Goal: Information Seeking & Learning: Learn about a topic

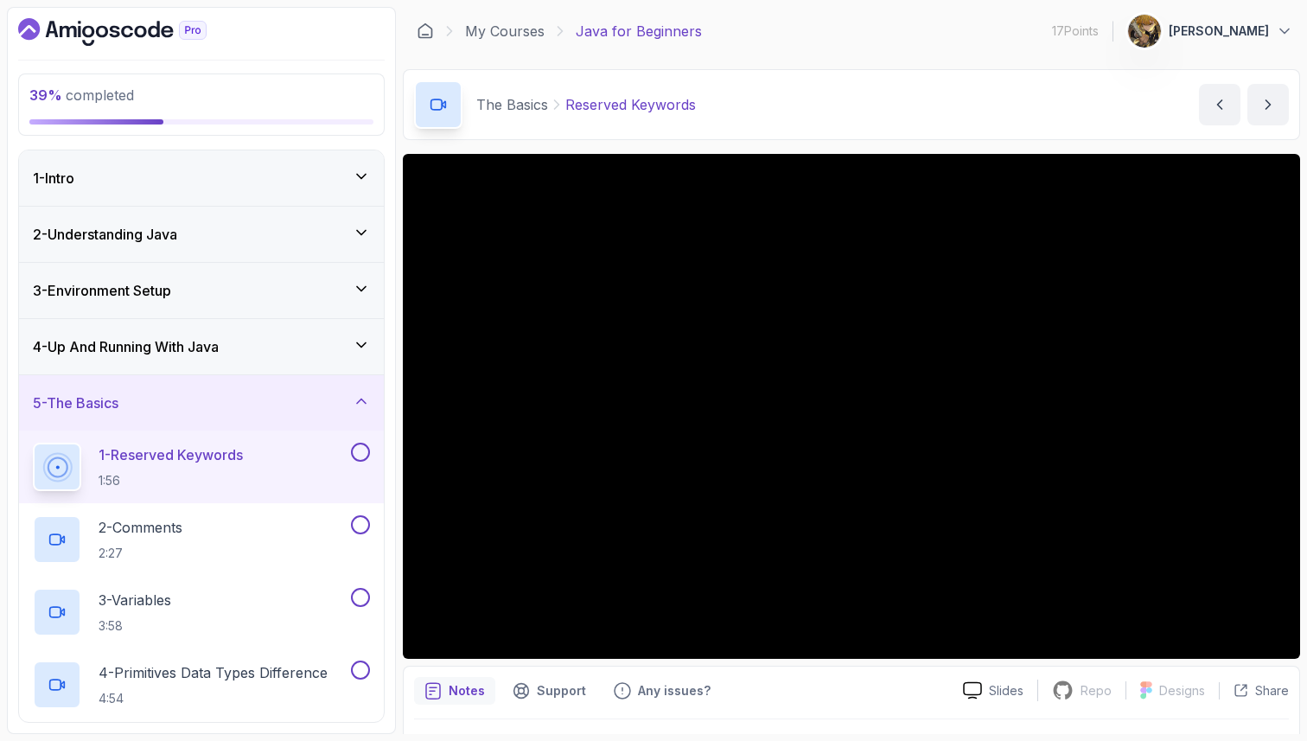
click at [364, 450] on button at bounding box center [360, 452] width 19 height 19
click at [220, 527] on div "2 - Comments 2:27" at bounding box center [190, 539] width 315 height 48
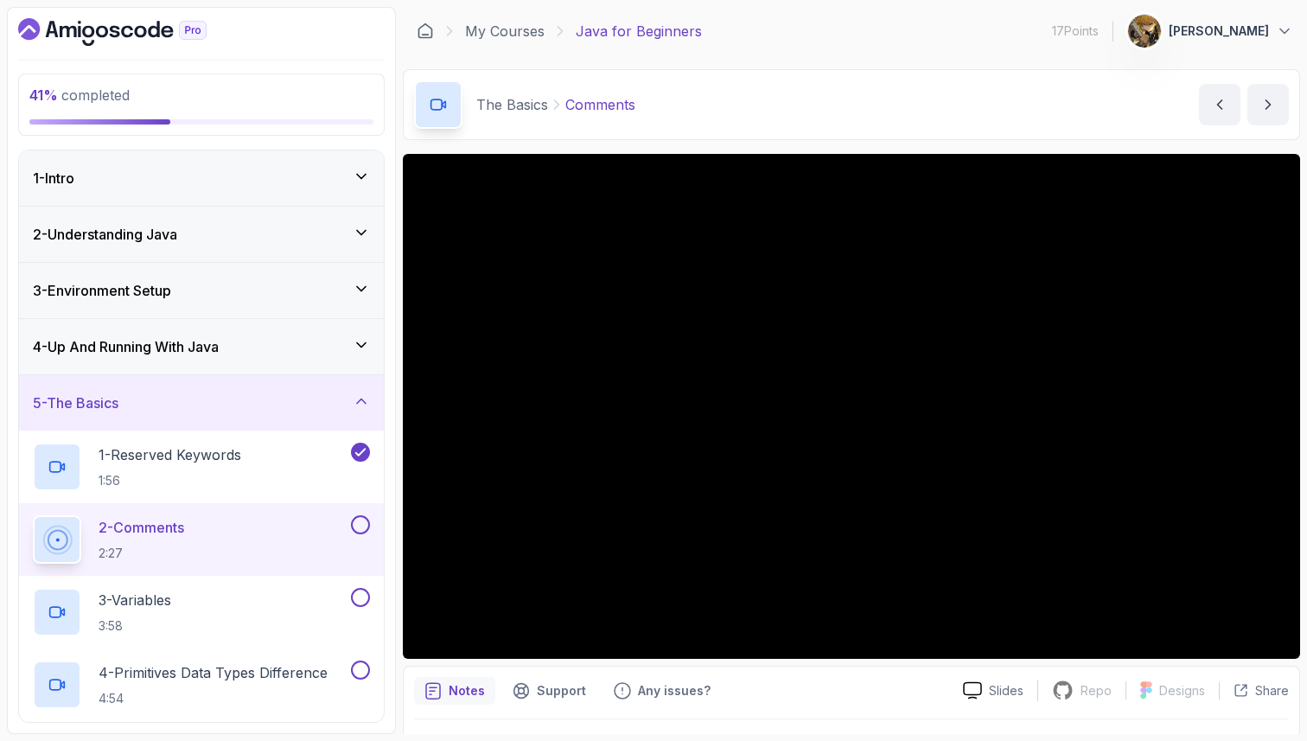
click at [358, 528] on button at bounding box center [360, 524] width 19 height 19
click at [314, 592] on div "3 - Variables 3:58" at bounding box center [190, 612] width 315 height 48
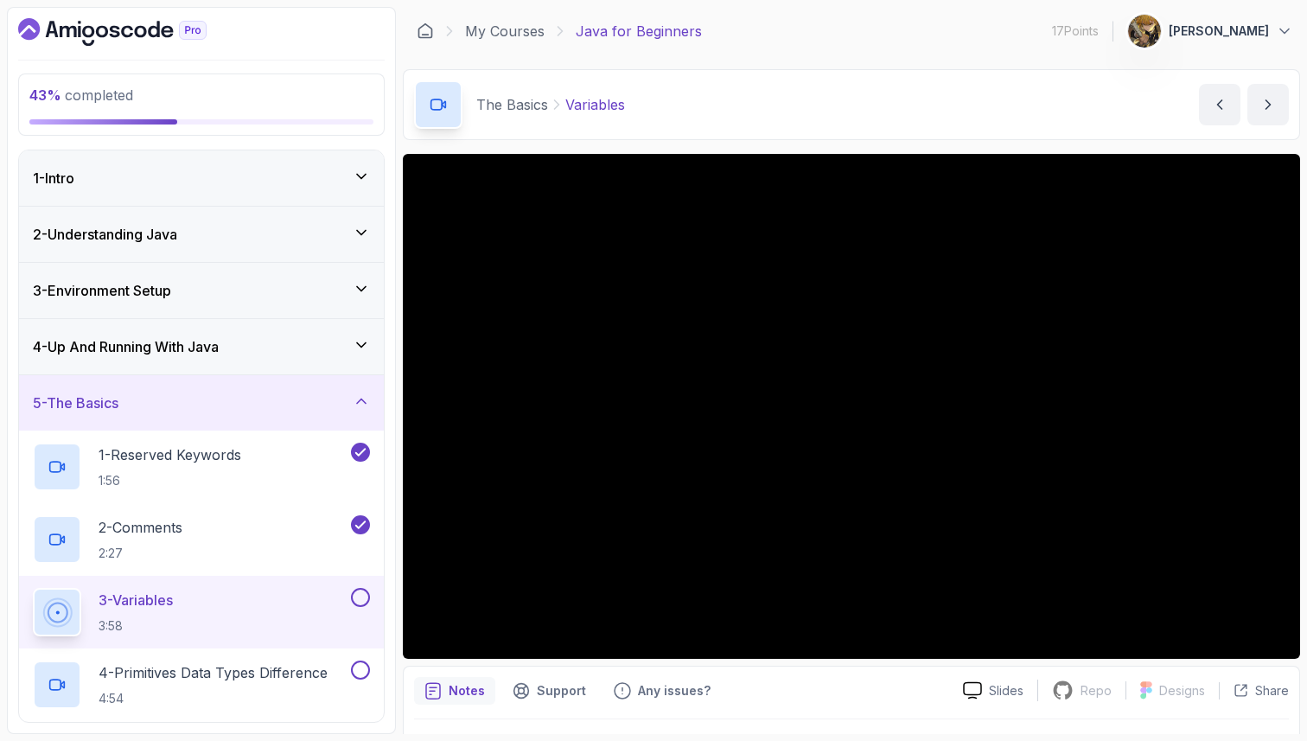
scroll to position [45, 0]
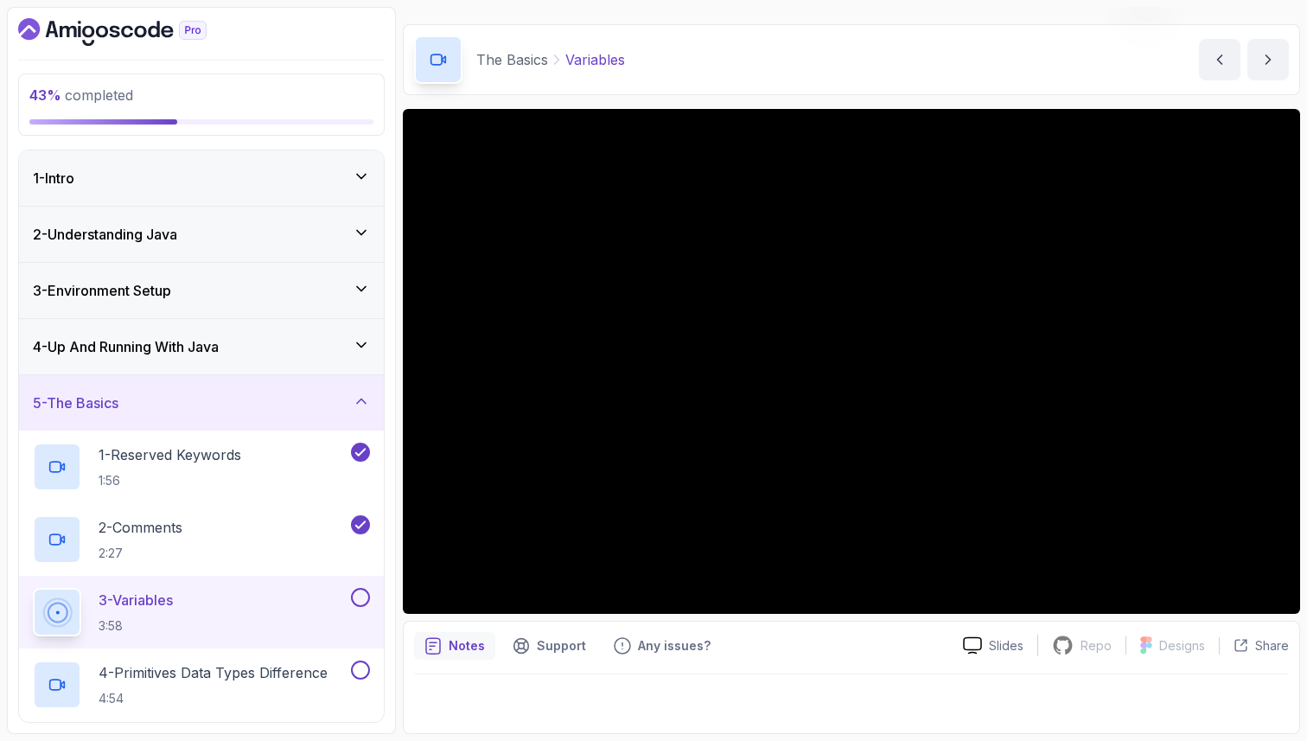
click at [419, 642] on div "Notes" at bounding box center [454, 646] width 81 height 28
click at [457, 642] on p "Notes" at bounding box center [467, 645] width 36 height 17
click at [365, 605] on button at bounding box center [360, 597] width 19 height 19
click at [361, 598] on button at bounding box center [360, 597] width 19 height 19
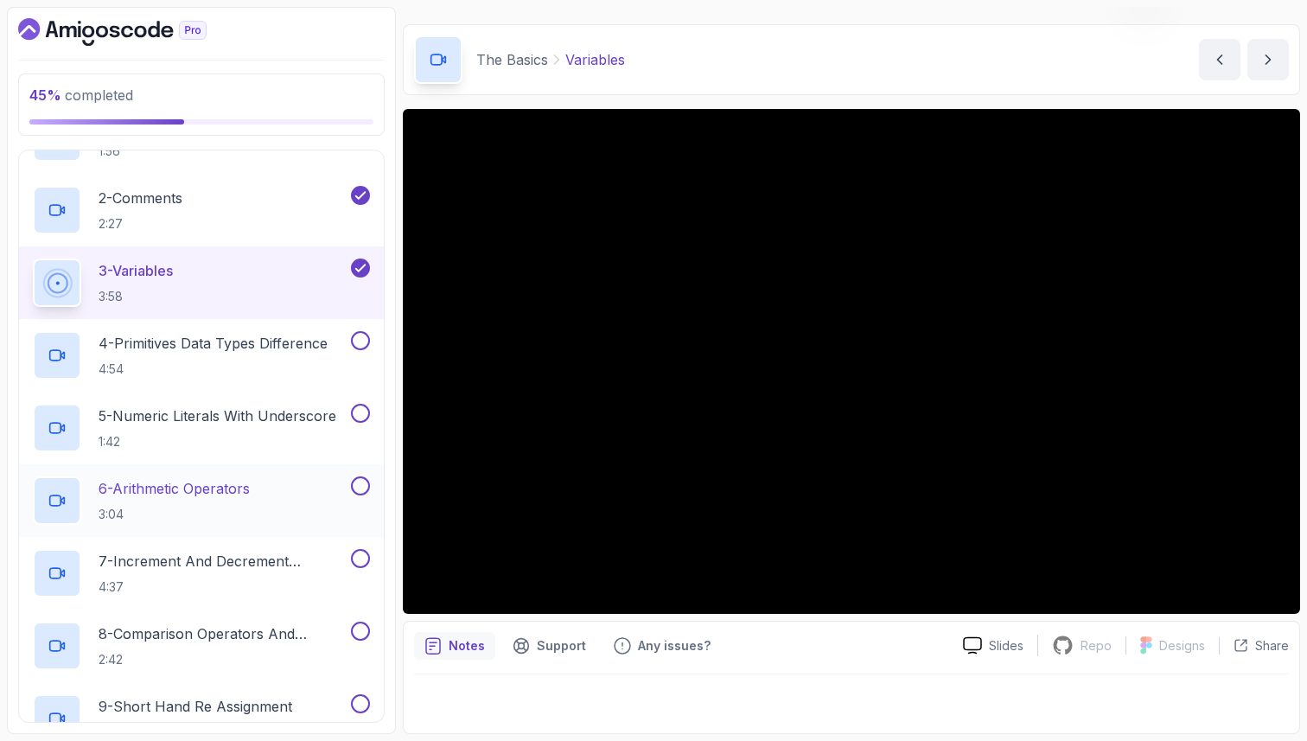
scroll to position [341, 0]
